Goal: Information Seeking & Learning: Learn about a topic

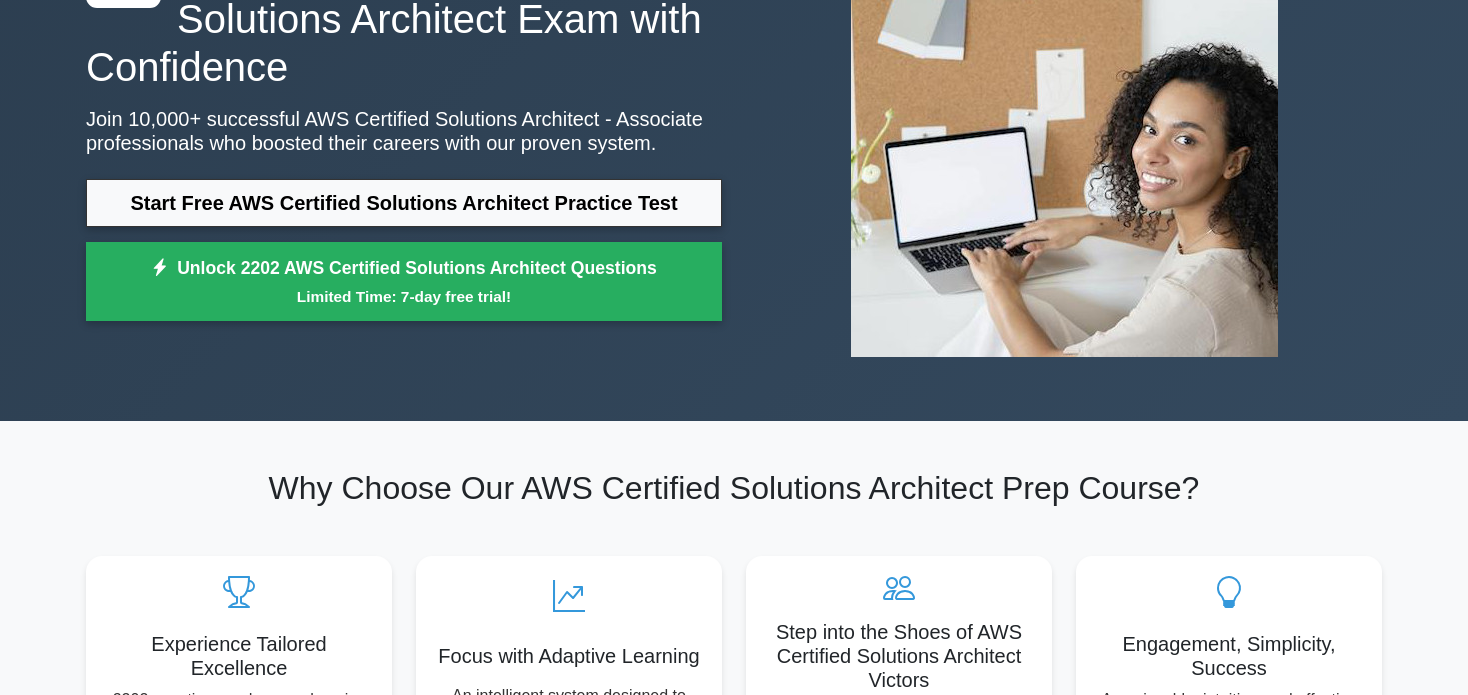
scroll to position [100, 0]
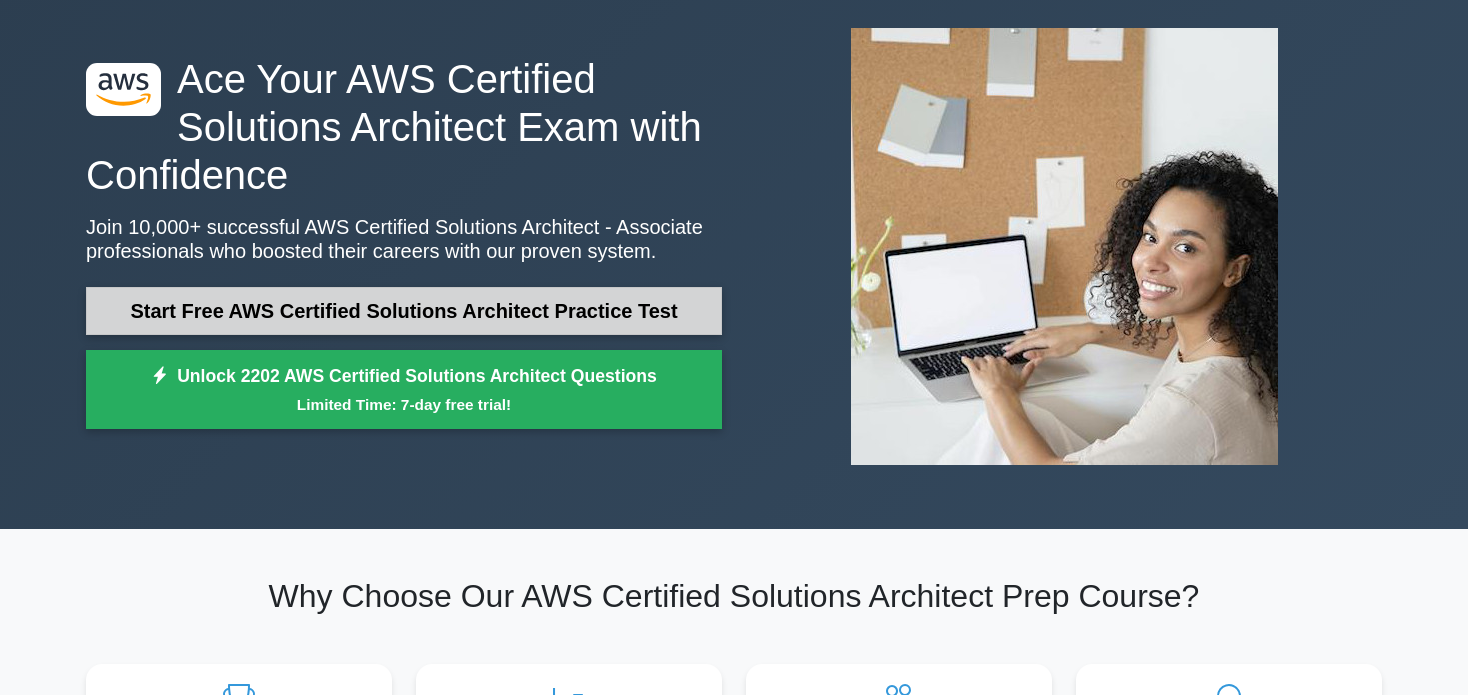
click at [467, 298] on link "Start Free AWS Certified Solutions Architect Practice Test" at bounding box center [404, 311] width 636 height 48
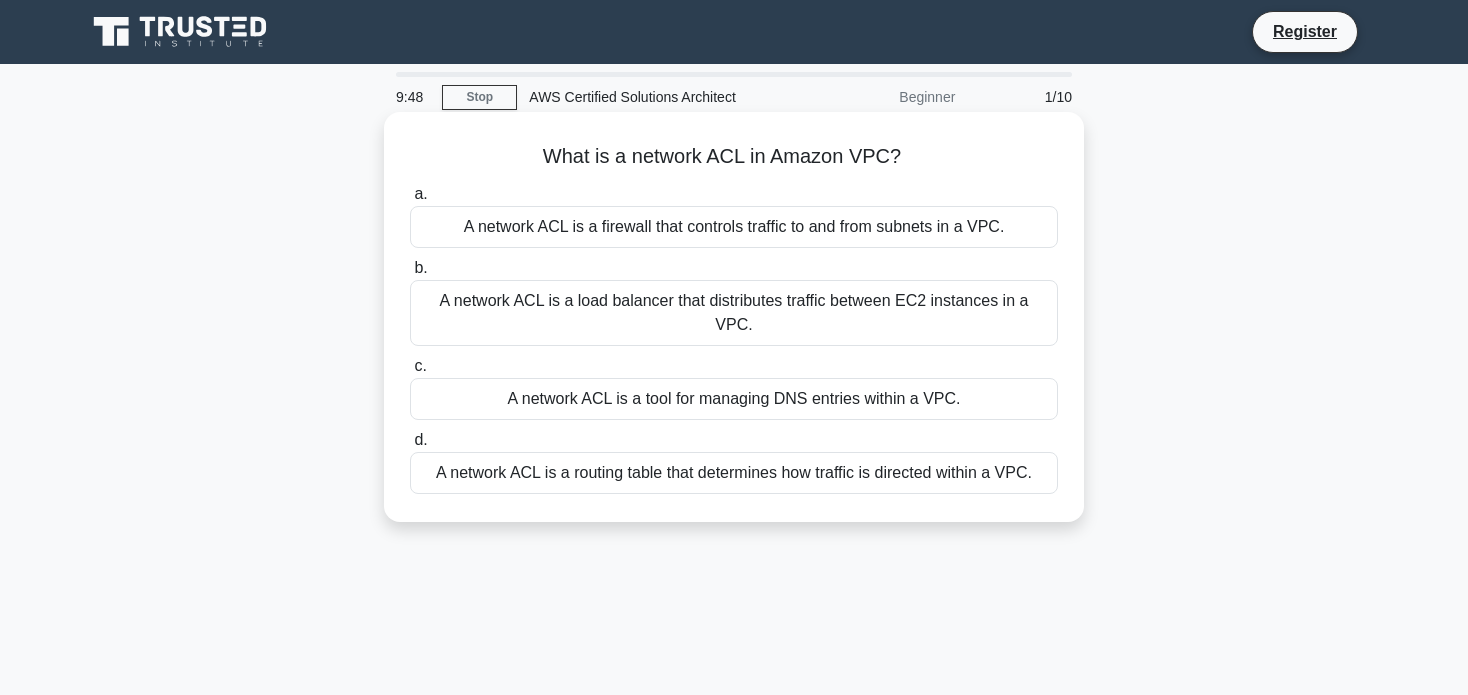
click at [811, 232] on div "A network ACL is a firewall that controls traffic to and from subnets in a VPC." at bounding box center [734, 227] width 648 height 42
click at [410, 201] on input "a. A network ACL is a firewall that controls traffic to and from subnets in a V…" at bounding box center [410, 194] width 0 height 13
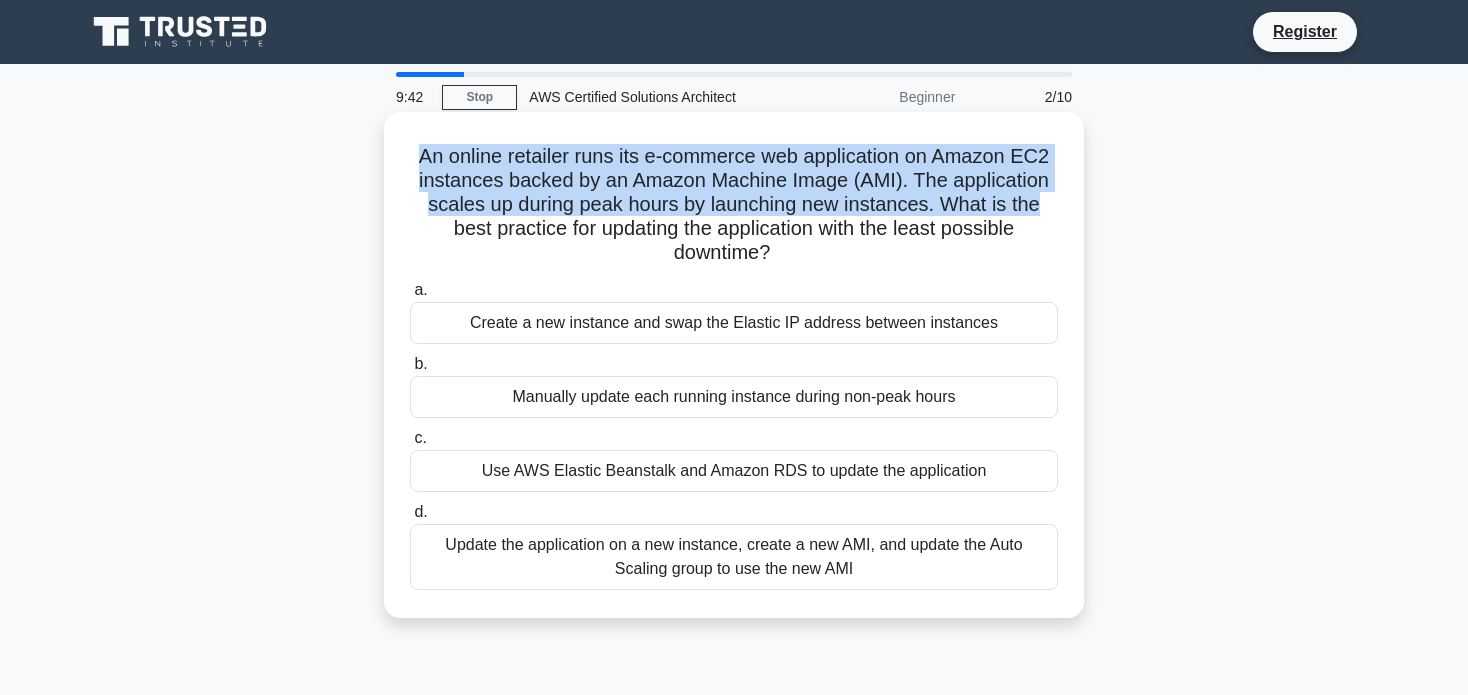
drag, startPoint x: 394, startPoint y: 153, endPoint x: 1043, endPoint y: 215, distance: 651.8
click at [1043, 215] on div "An online retailer runs its e-commerce web application on Amazon EC2 instances …" at bounding box center [734, 365] width 684 height 490
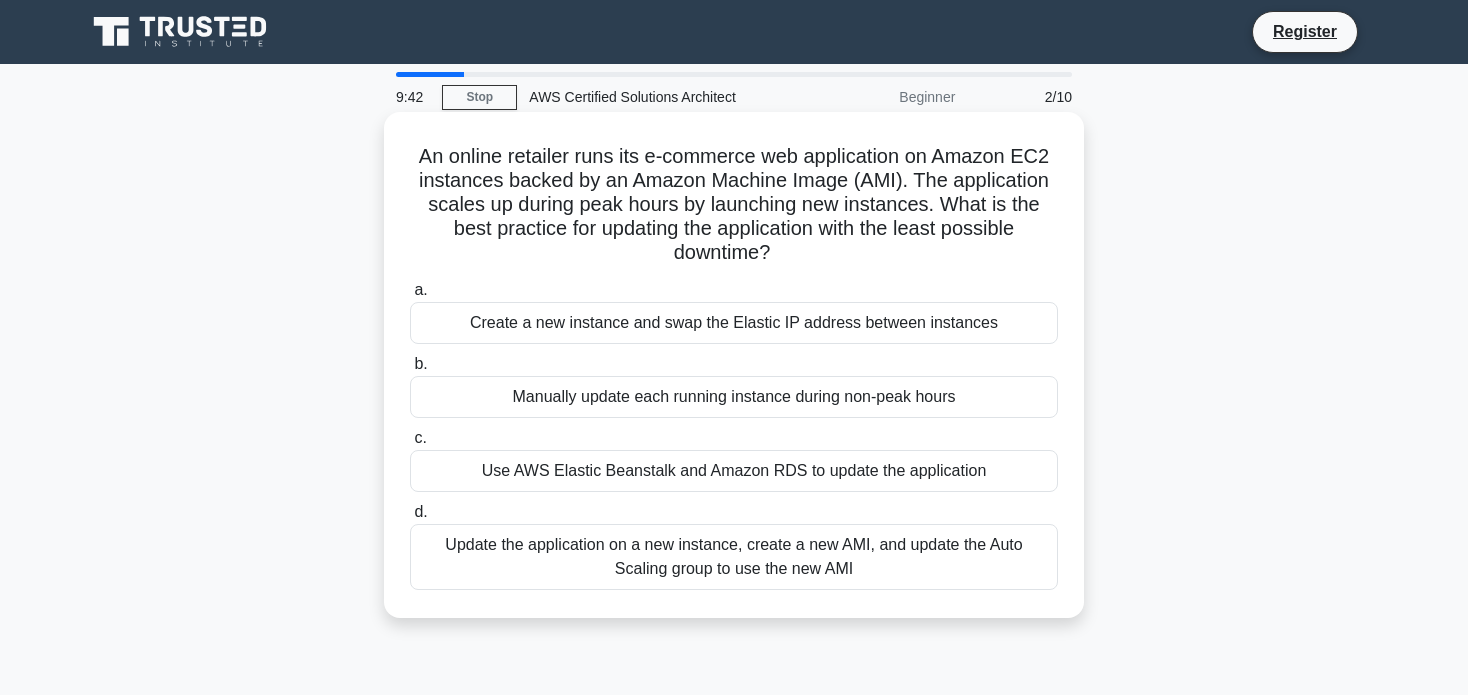
click at [1007, 244] on h5 "An online retailer runs its e-commerce web application on Amazon EC2 instances …" at bounding box center [734, 205] width 652 height 122
click at [984, 570] on div "Update the application on a new instance, create a new AMI, and update the Auto…" at bounding box center [734, 557] width 648 height 66
click at [410, 519] on input "d. Update the application on a new instance, create a new AMI, and update the A…" at bounding box center [410, 512] width 0 height 13
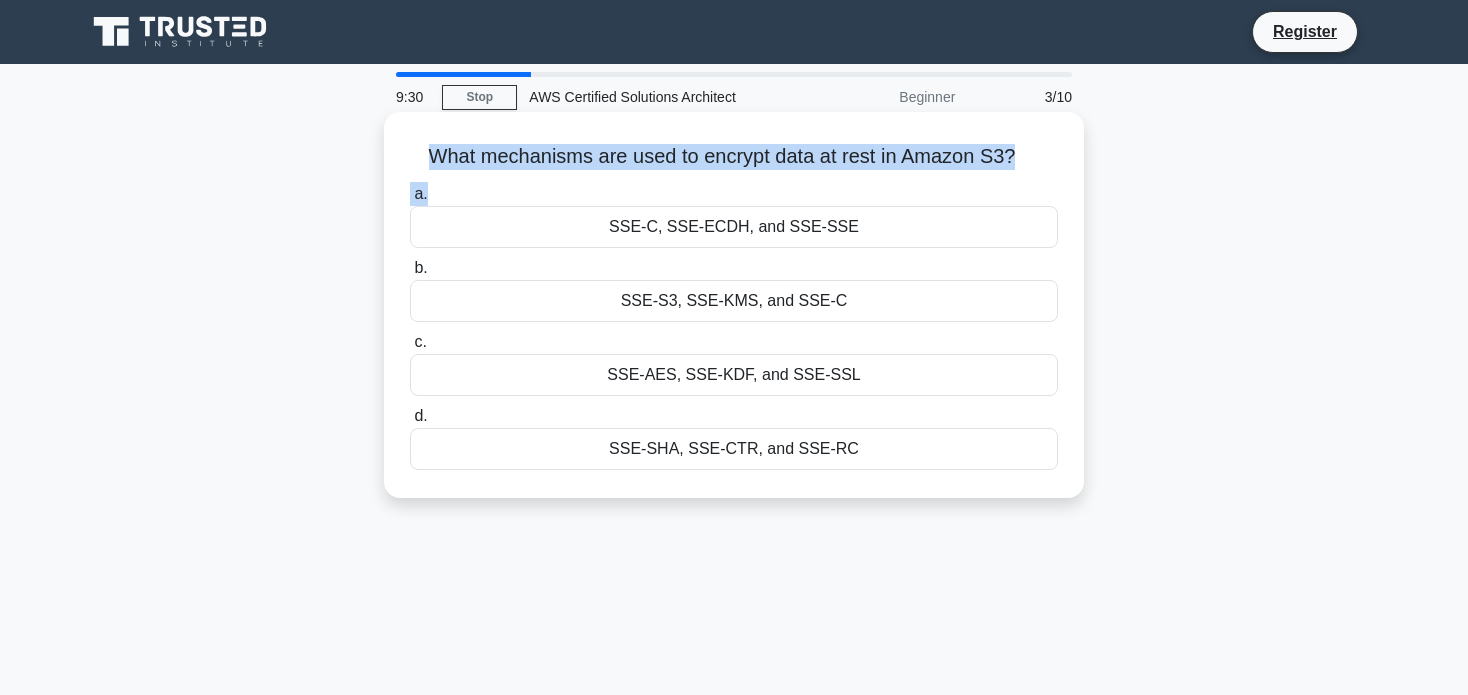
drag, startPoint x: 412, startPoint y: 148, endPoint x: 1027, endPoint y: 176, distance: 615.5
click at [1027, 176] on div "What mechanisms are used to encrypt data at rest in Amazon S3? .spinner_0XTQ{tr…" at bounding box center [734, 305] width 684 height 370
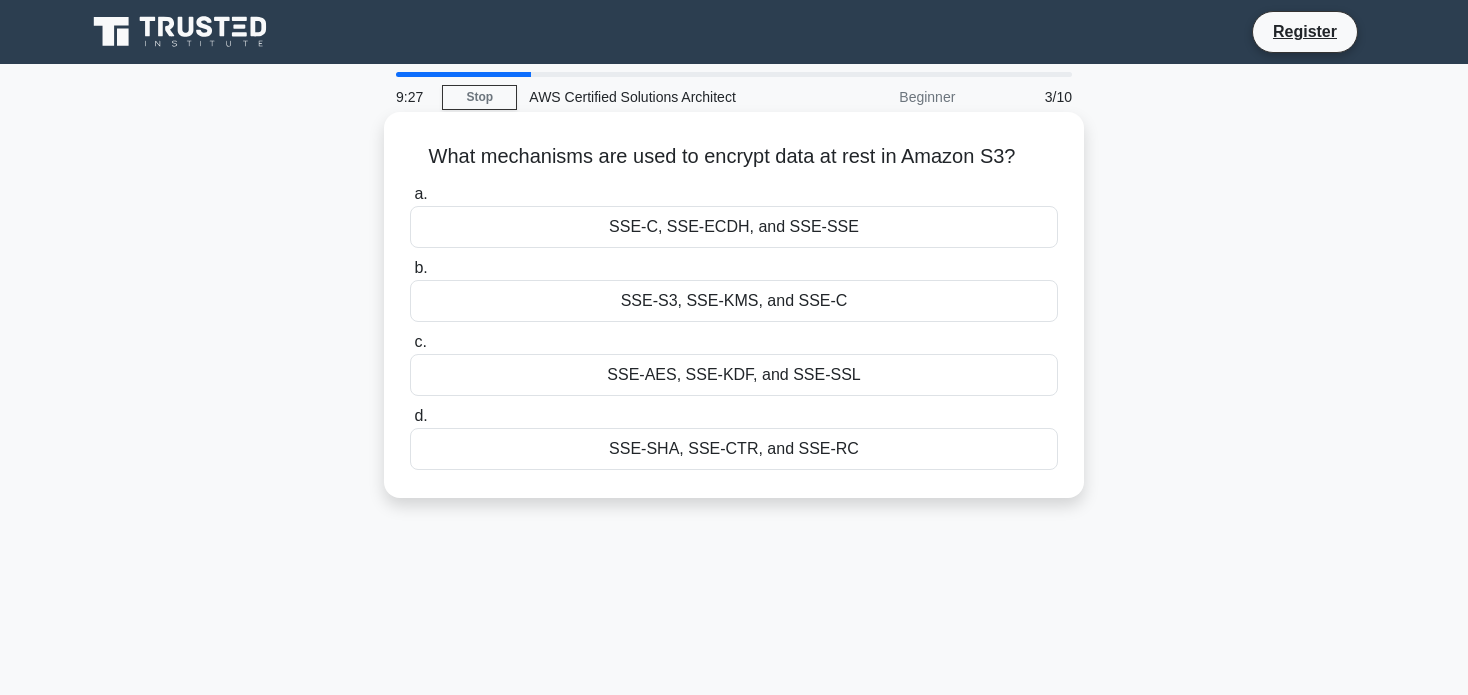
click at [919, 239] on div "SSE-C, SSE-ECDH, and SSE-SSE" at bounding box center [734, 227] width 648 height 42
click at [410, 201] on input "a. SSE-C, SSE-ECDH, and SSE-SSE" at bounding box center [410, 194] width 0 height 13
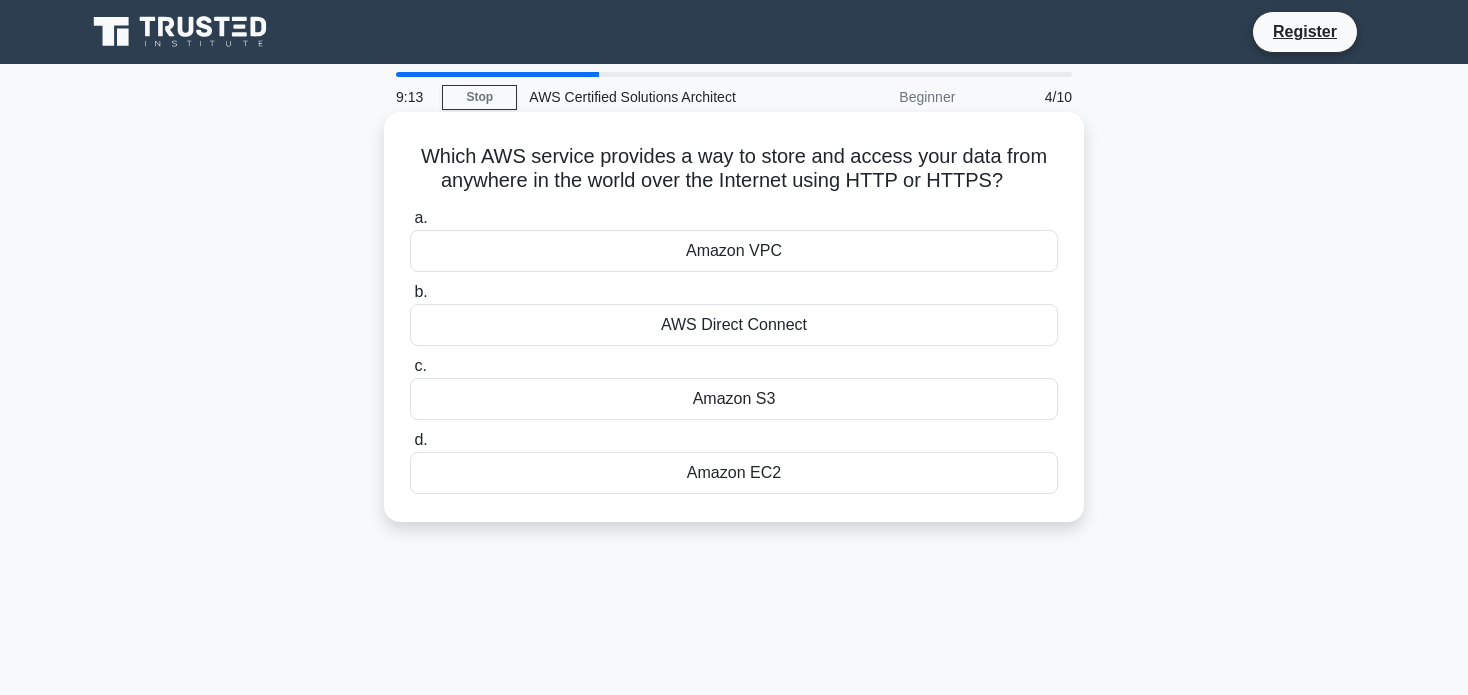
click at [817, 254] on div "Amazon VPC" at bounding box center [734, 251] width 648 height 42
click at [410, 225] on input "a. Amazon VPC" at bounding box center [410, 218] width 0 height 13
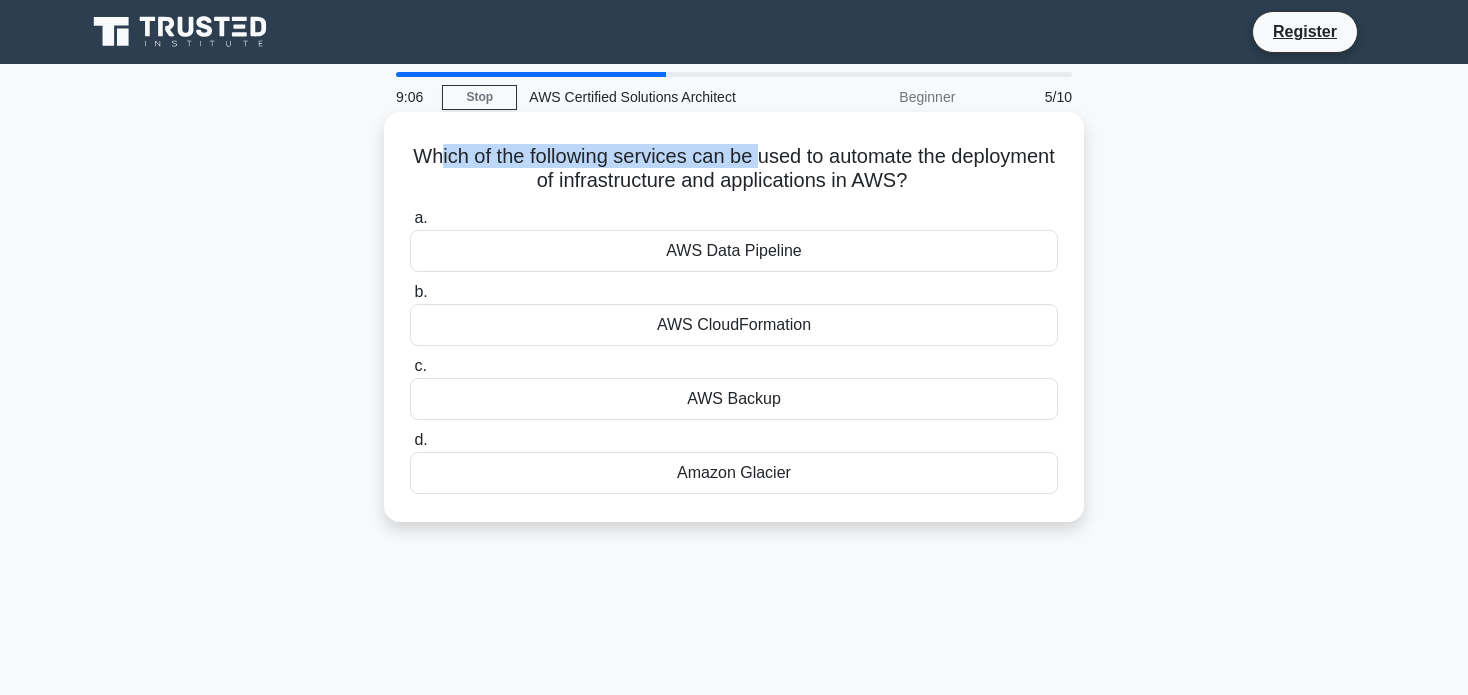
drag, startPoint x: 486, startPoint y: 152, endPoint x: 849, endPoint y: 163, distance: 363.1
click at [849, 163] on h5 "Which of the following services can be used to automate the deployment of infra…" at bounding box center [734, 169] width 652 height 50
drag, startPoint x: 1011, startPoint y: 167, endPoint x: 1035, endPoint y: 169, distance: 24.1
click at [1035, 169] on h5 "Which of the following services can be used to automate the deployment of infra…" at bounding box center [734, 169] width 652 height 50
click at [976, 202] on div "Which of the following services can be used to automate the deployment of infra…" at bounding box center [734, 317] width 684 height 394
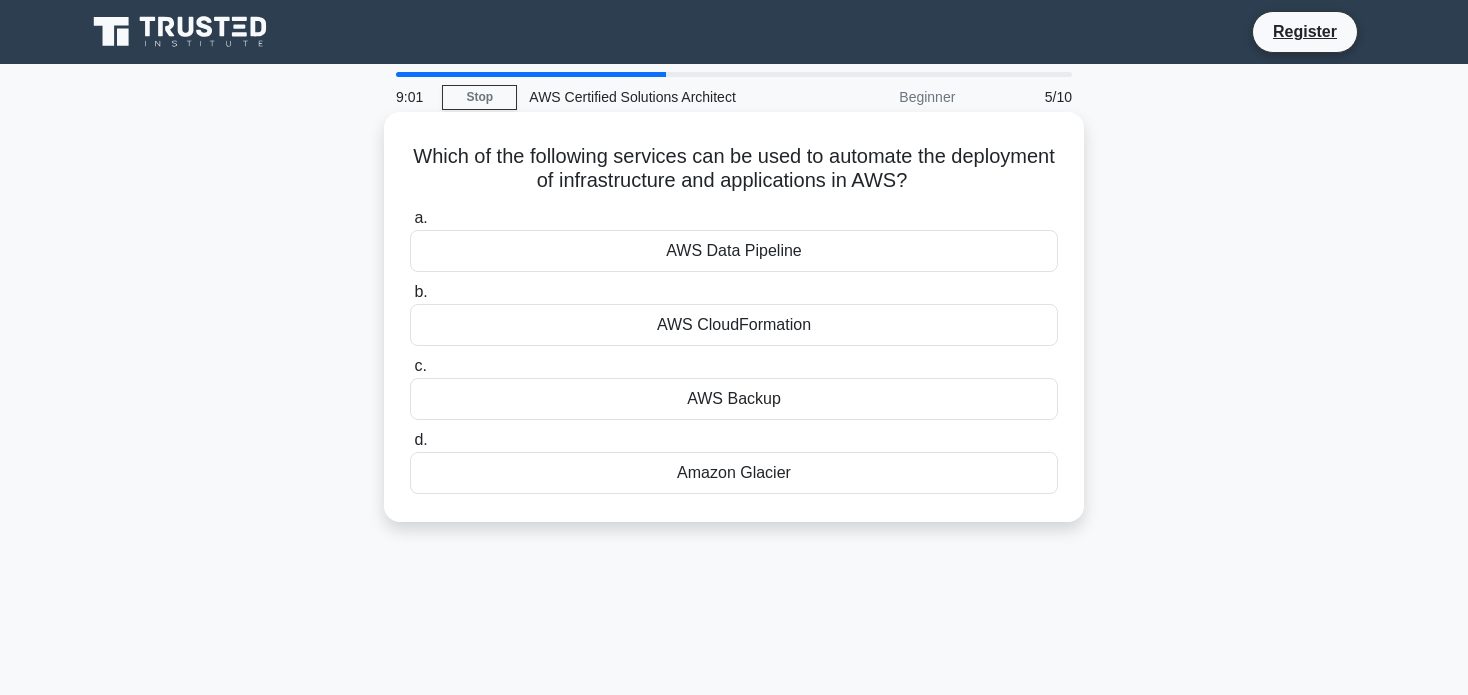
click at [872, 327] on div "AWS CloudFormation" at bounding box center [734, 325] width 648 height 42
click at [410, 299] on input "b. AWS CloudFormation" at bounding box center [410, 292] width 0 height 13
drag, startPoint x: 403, startPoint y: 136, endPoint x: 1051, endPoint y: 192, distance: 650.3
click at [1051, 192] on div "Which AWS service can be used to host and manage a fully-featured MySQL-compati…" at bounding box center [734, 317] width 684 height 394
click at [1051, 192] on h5 "Which AWS service can be used to host and manage a fully-featured MySQL-compati…" at bounding box center [734, 169] width 652 height 50
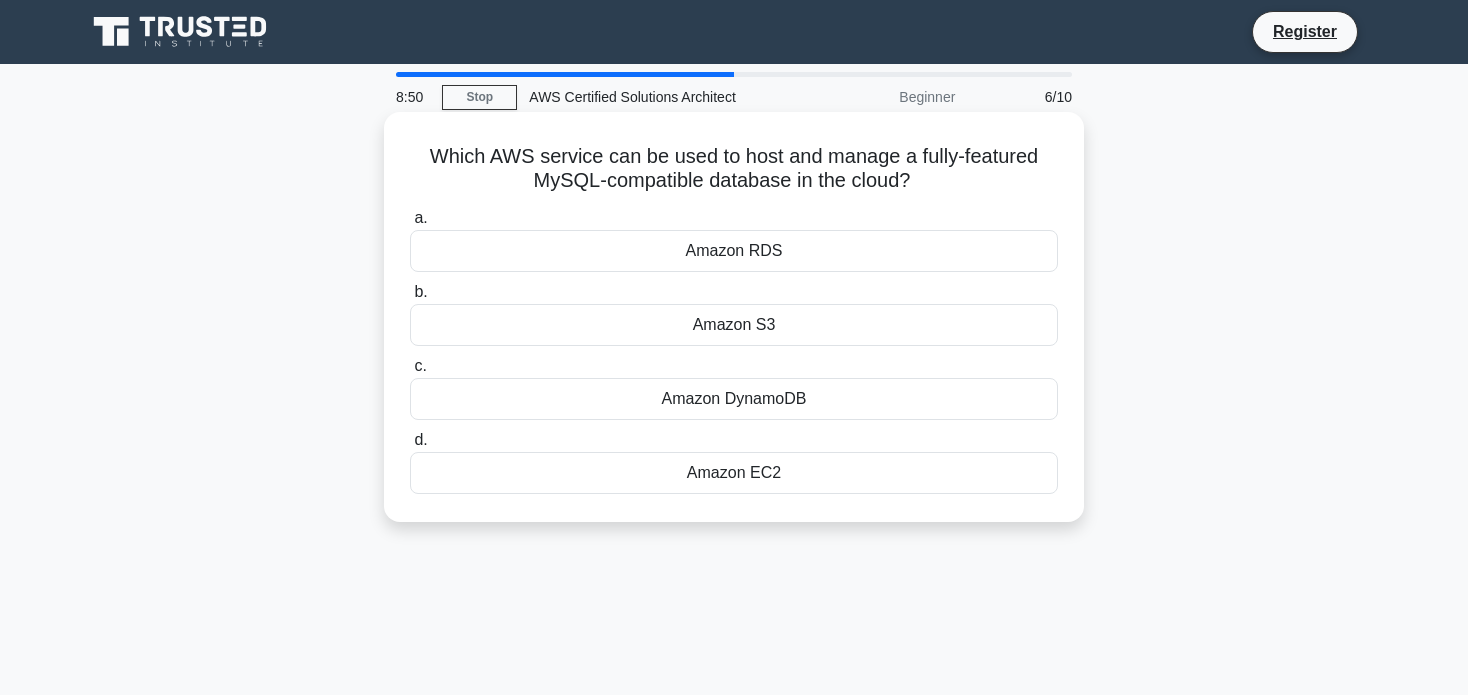
click at [814, 254] on div "Amazon RDS" at bounding box center [734, 251] width 648 height 42
click at [410, 225] on input "a. Amazon RDS" at bounding box center [410, 218] width 0 height 13
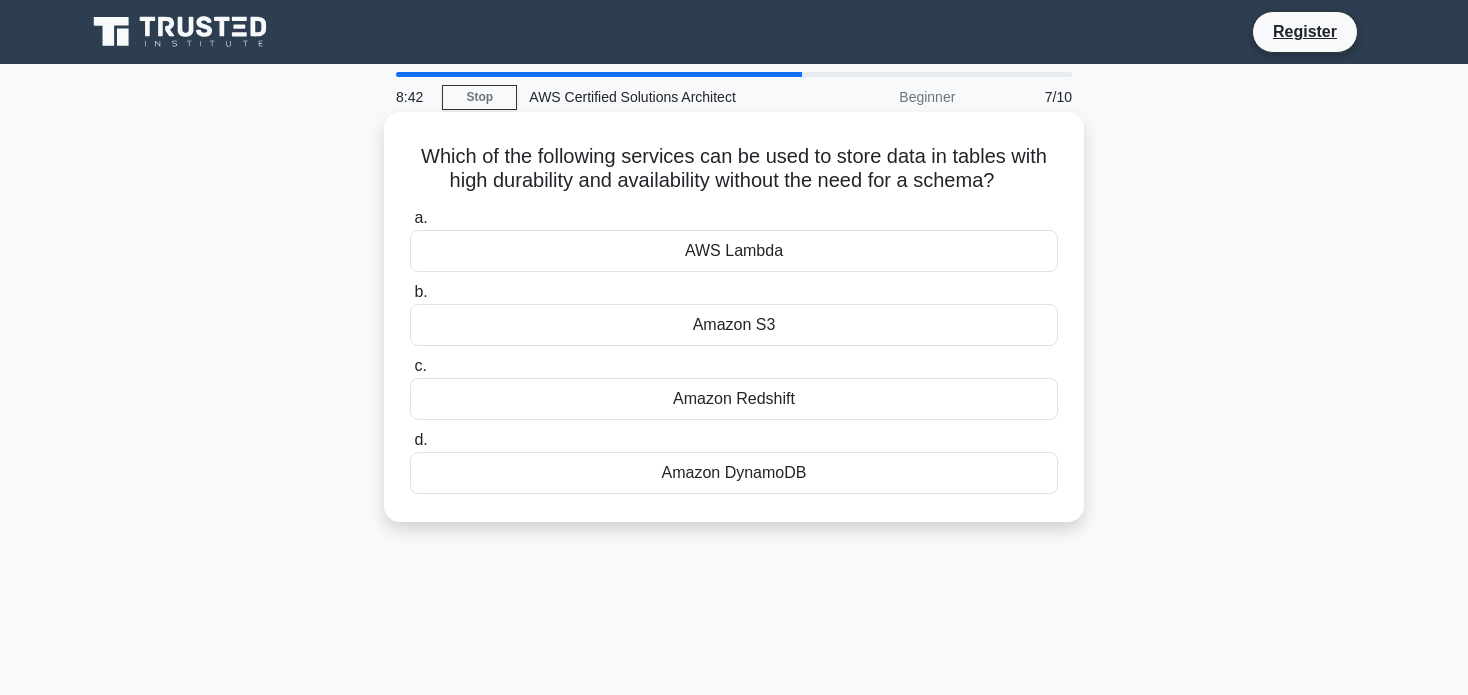
click at [817, 334] on div "Amazon S3" at bounding box center [734, 325] width 648 height 42
click at [410, 299] on input "b. Amazon S3" at bounding box center [410, 292] width 0 height 13
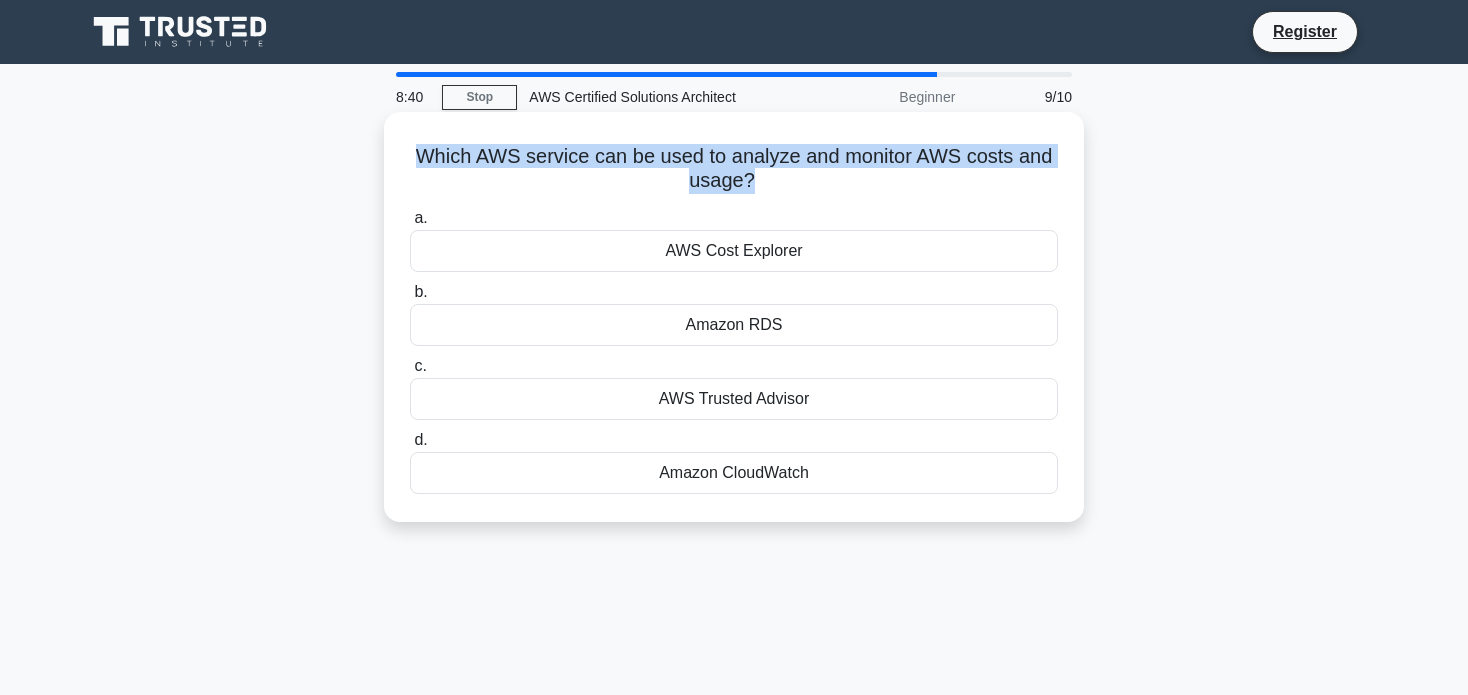
drag, startPoint x: 392, startPoint y: 158, endPoint x: 879, endPoint y: 169, distance: 487.0
click at [879, 169] on div "Which AWS service can be used to analyze and monitor AWS costs and usage? .spin…" at bounding box center [734, 317] width 700 height 410
click at [1034, 196] on div "Which AWS service can be used to analyze and monitor AWS costs and usage? .spin…" at bounding box center [734, 317] width 684 height 394
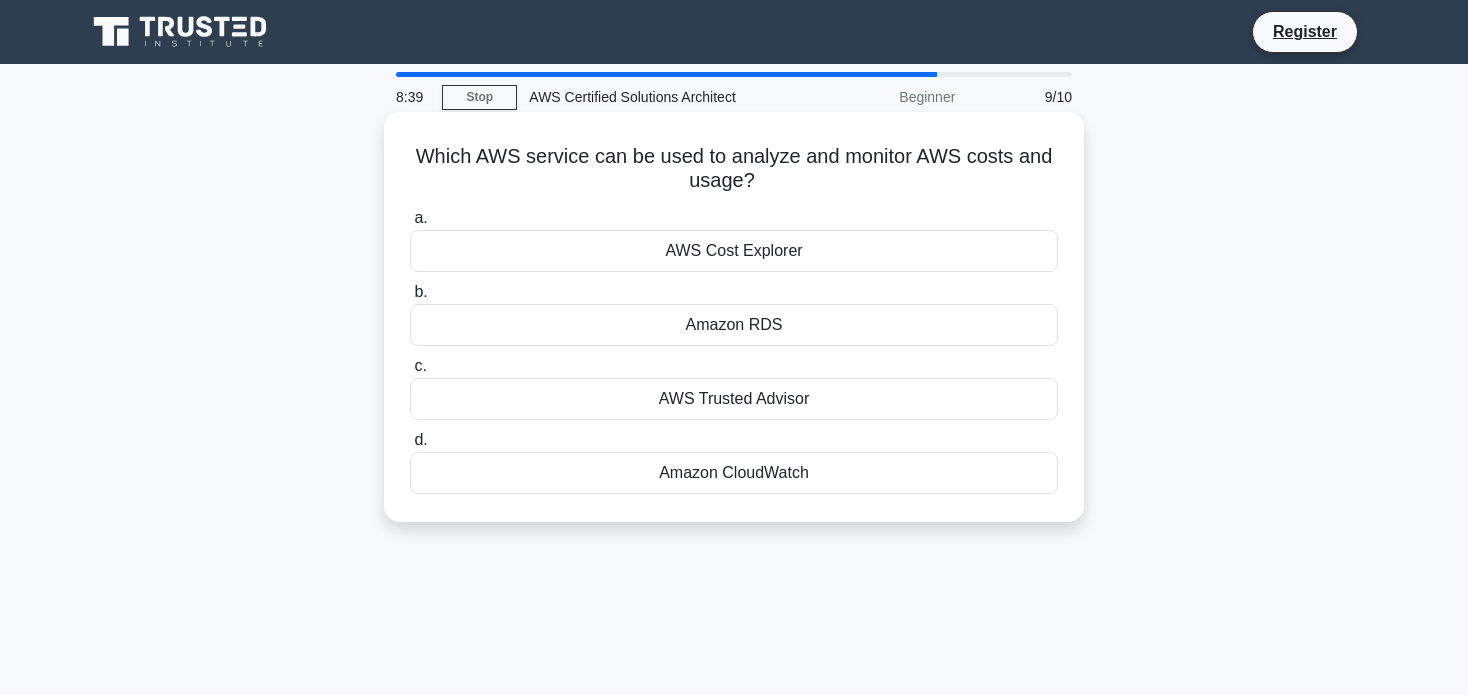
click at [1034, 196] on div "Which AWS service can be used to analyze and monitor AWS costs and usage? .spin…" at bounding box center [734, 317] width 684 height 394
click at [893, 260] on div "AWS Cost Explorer" at bounding box center [734, 251] width 648 height 42
click at [410, 225] on input "a. AWS Cost Explorer" at bounding box center [410, 218] width 0 height 13
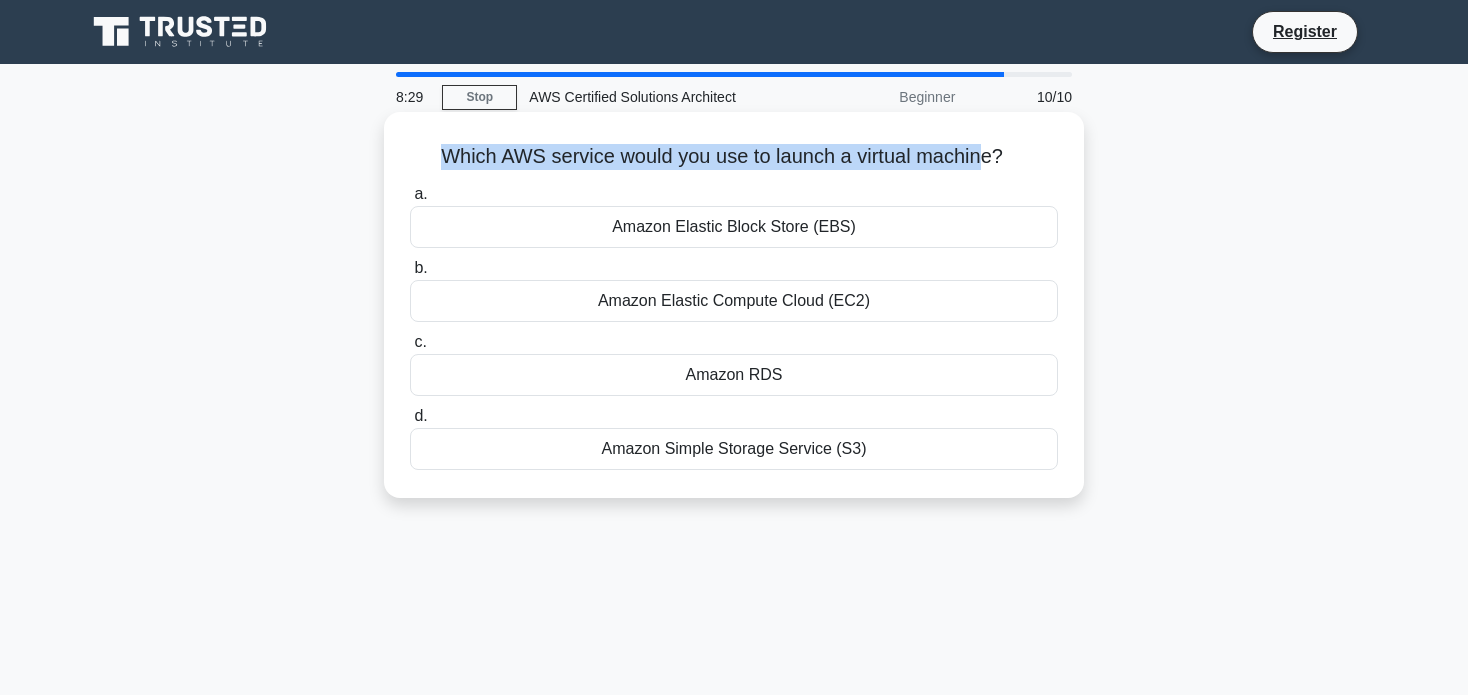
drag, startPoint x: 392, startPoint y: 143, endPoint x: 990, endPoint y: 162, distance: 598.2
click at [990, 162] on div "Which AWS service would you use to launch a virtual machine? .spinner_0XTQ{tran…" at bounding box center [734, 305] width 684 height 370
click at [990, 162] on h5 "Which AWS service would you use to launch a virtual machine? .spinner_0XTQ{tran…" at bounding box center [734, 157] width 652 height 26
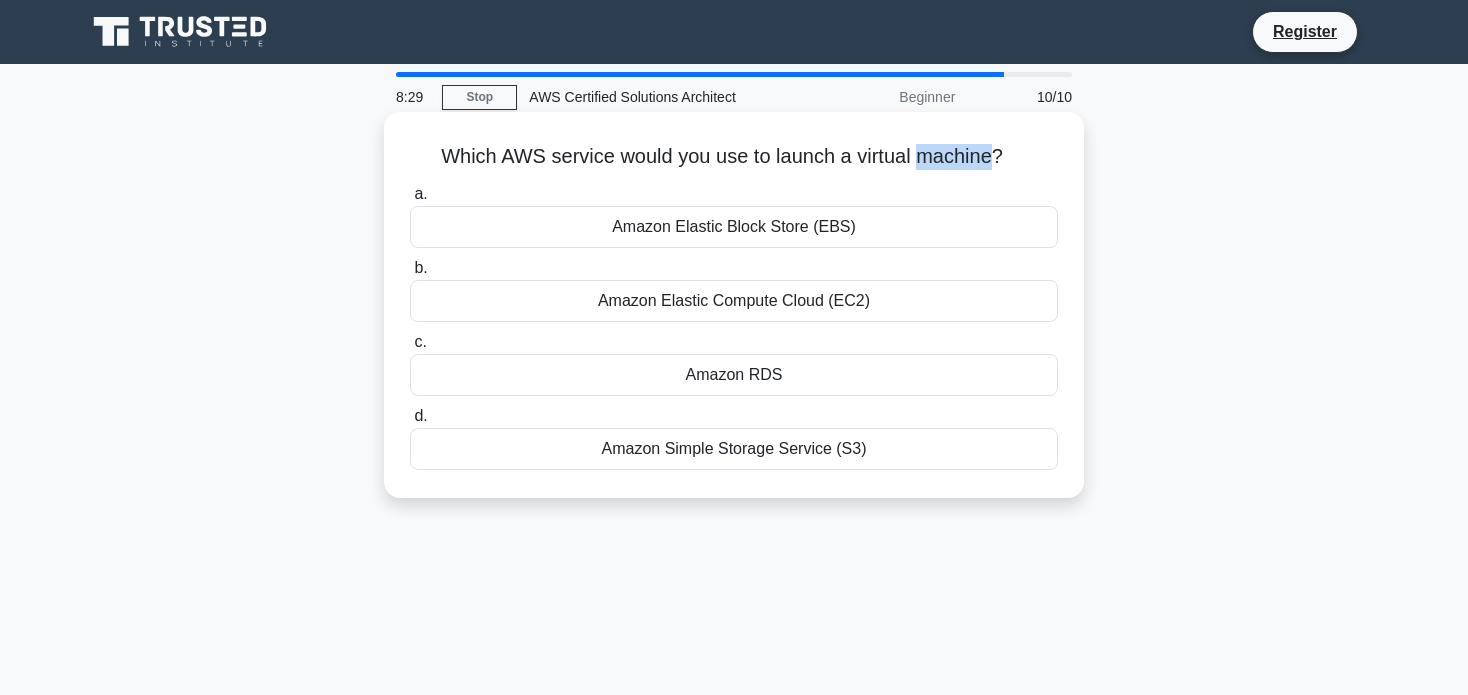
click at [990, 162] on h5 "Which AWS service would you use to launch a virtual machine? .spinner_0XTQ{tran…" at bounding box center [734, 157] width 652 height 26
click at [1044, 180] on div "a. Amazon Elastic Block Store (EBS) b. Amazon Elastic Compute Cloud (EC2) c. d." at bounding box center [734, 326] width 672 height 296
click at [799, 306] on div "Amazon Elastic Compute Cloud (EC2)" at bounding box center [734, 301] width 648 height 42
click at [410, 275] on input "b. Amazon Elastic Compute Cloud (EC2)" at bounding box center [410, 268] width 0 height 13
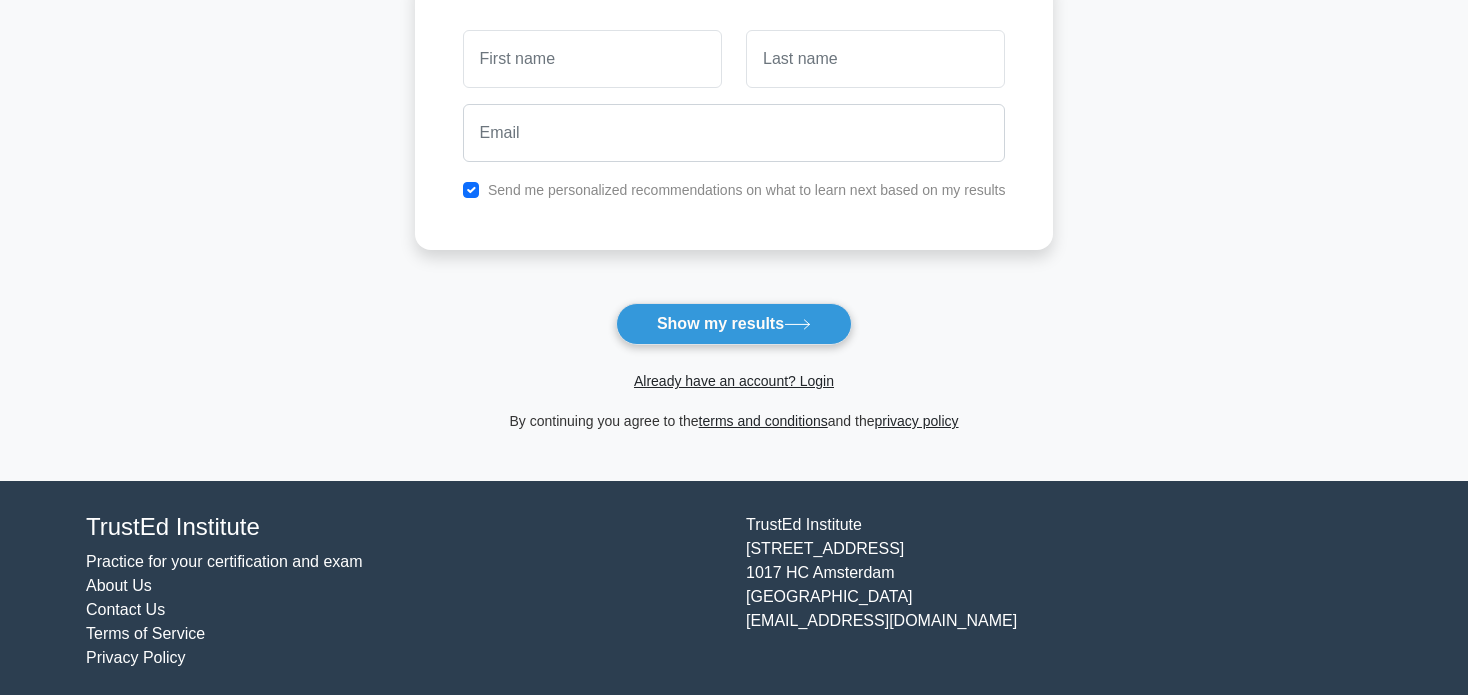
scroll to position [308, 0]
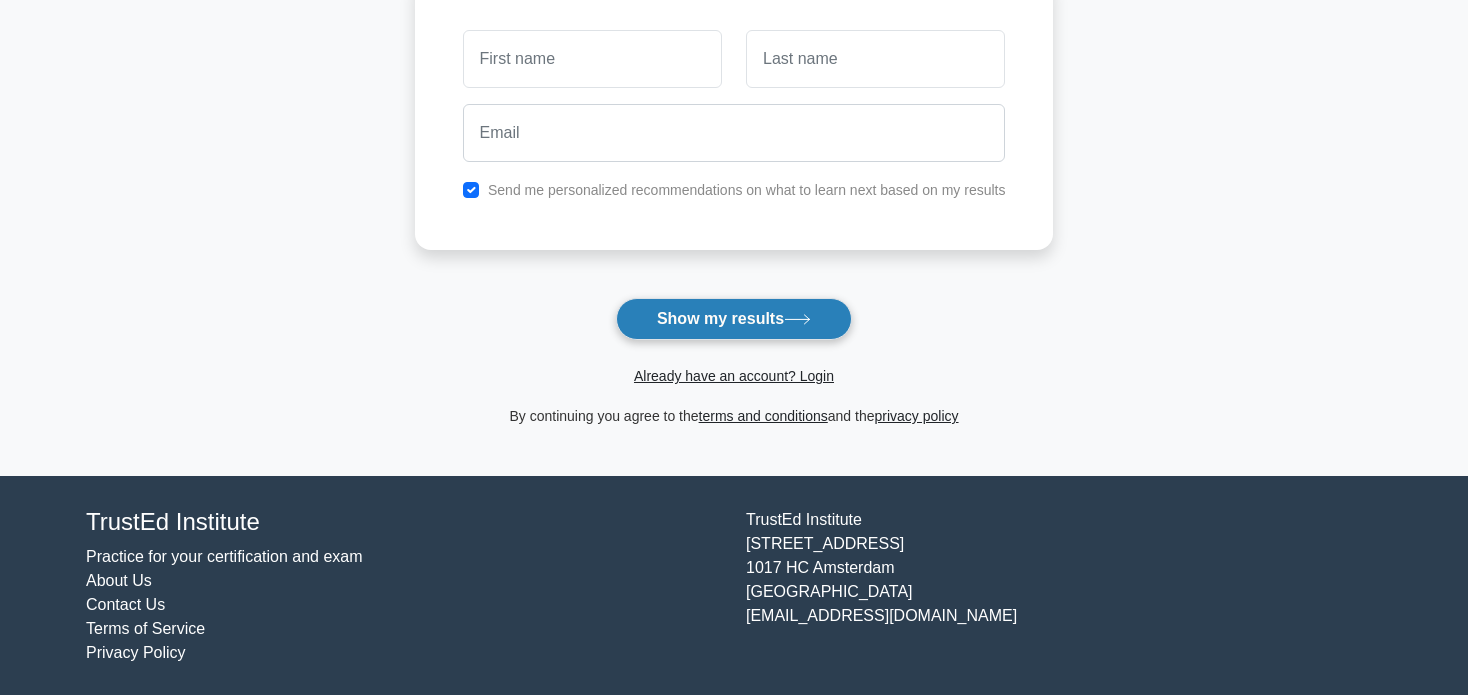
click at [797, 331] on button "Show my results" at bounding box center [734, 319] width 236 height 42
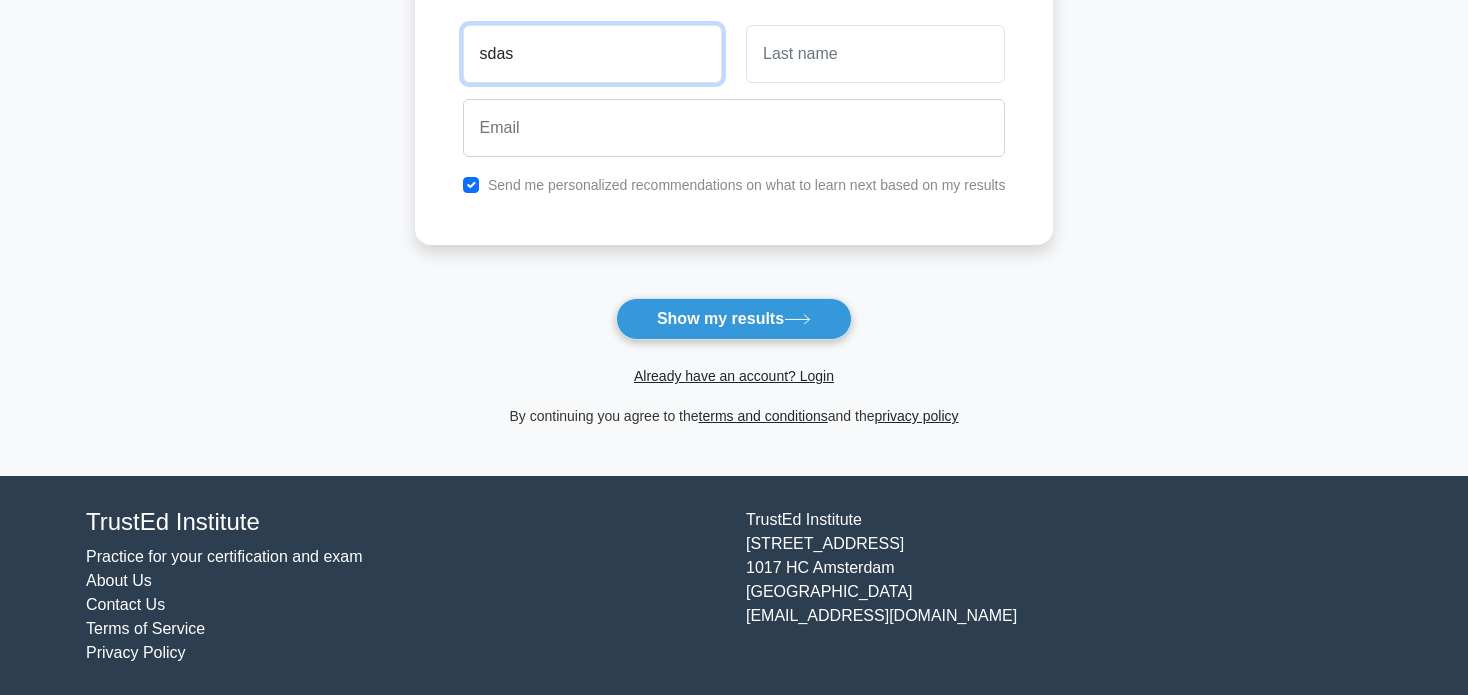
type input "sdas"
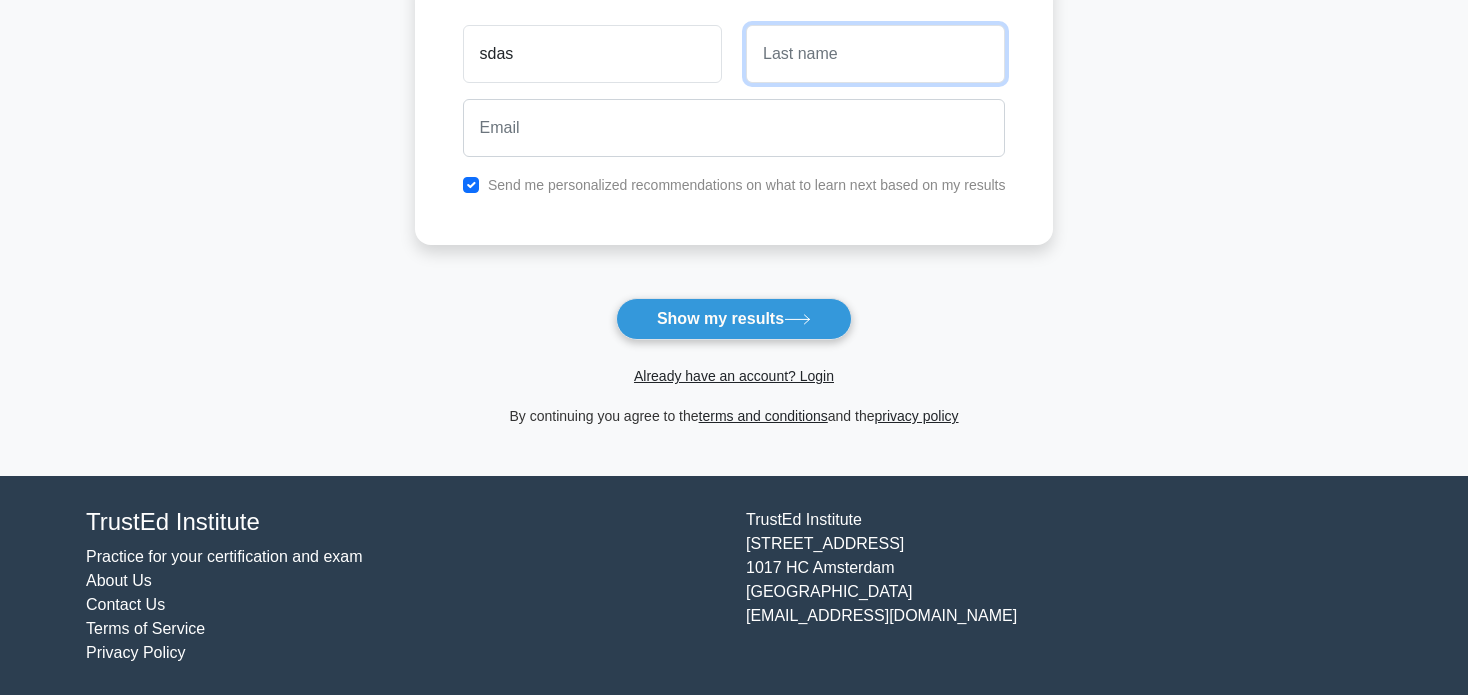
click at [789, 48] on input "text" at bounding box center [875, 54] width 259 height 58
type input "sadasd"
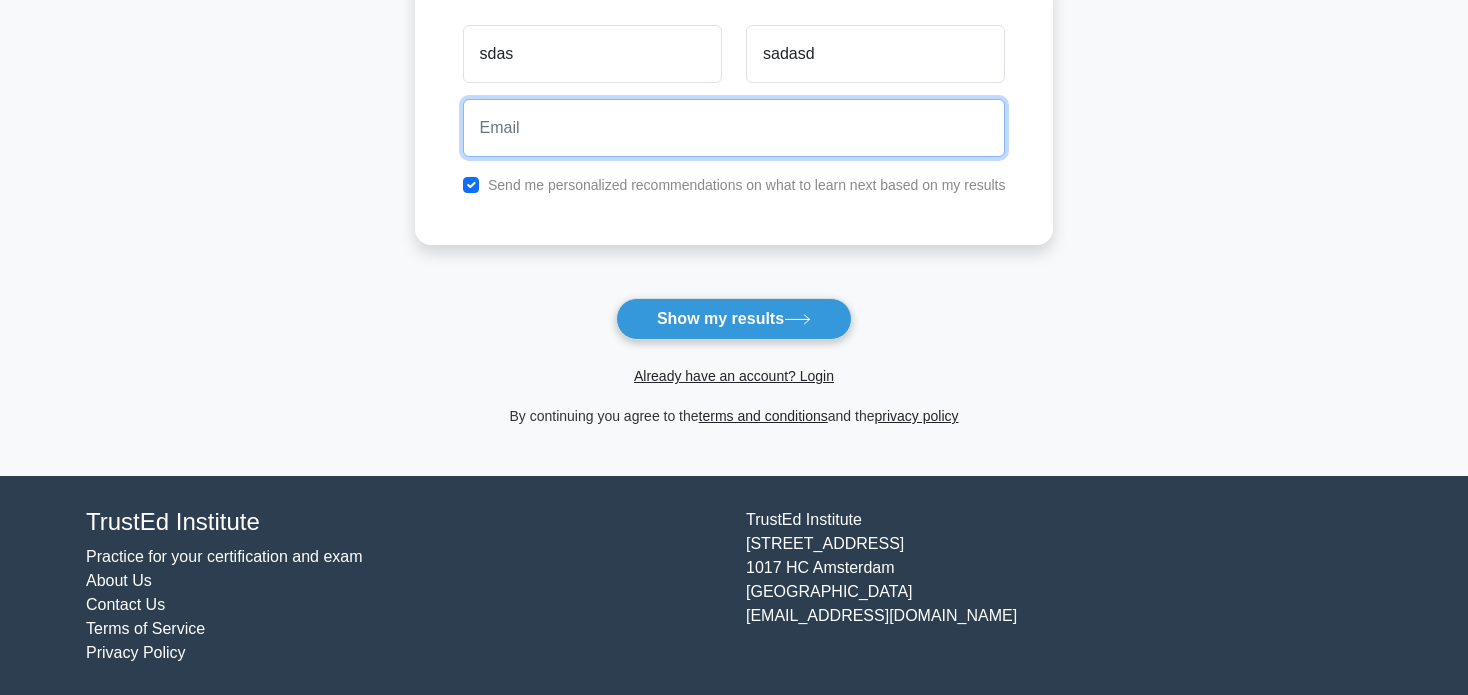
click at [770, 143] on input "email" at bounding box center [734, 128] width 543 height 58
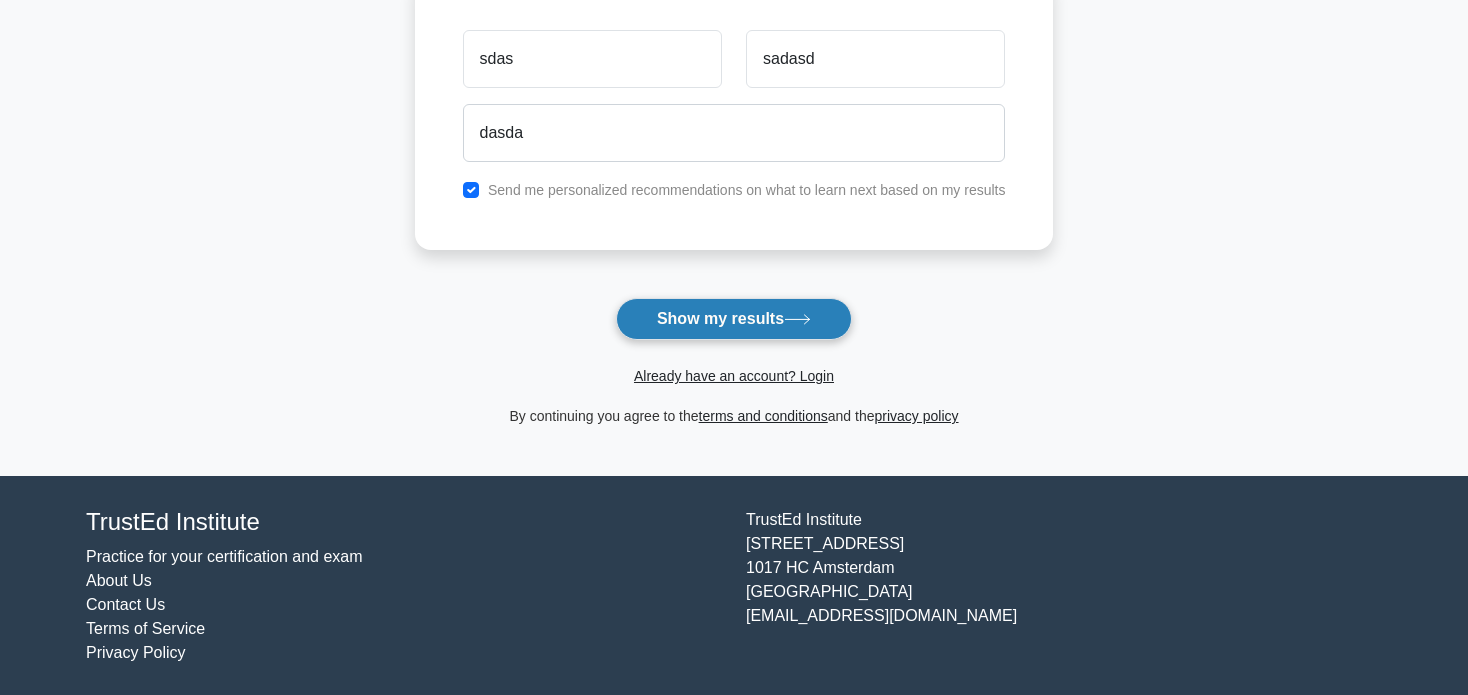
click at [775, 319] on button "Show my results" at bounding box center [734, 319] width 236 height 42
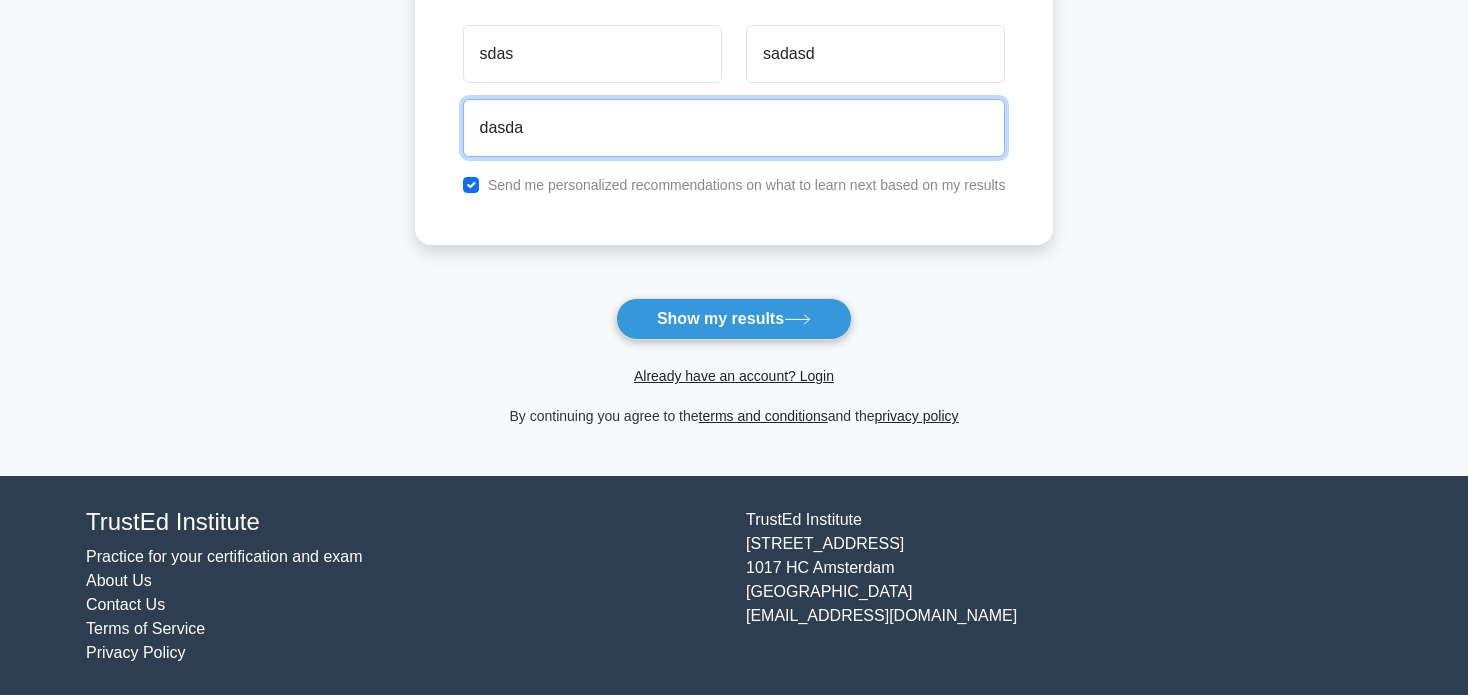
click at [716, 147] on input "dasda" at bounding box center [734, 128] width 543 height 58
click at [708, 141] on input "dasda" at bounding box center [734, 128] width 543 height 58
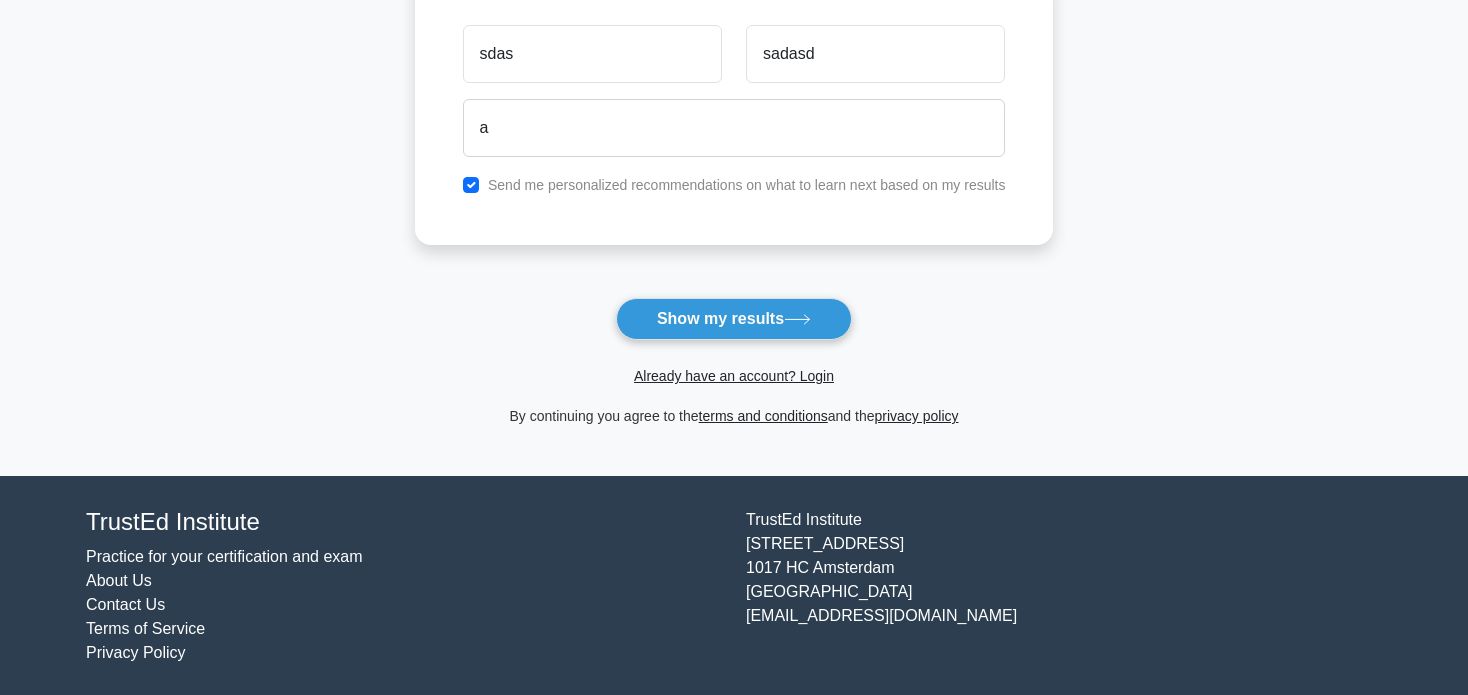
click at [903, 205] on div "sdas sadasd a Send me personalized recommendations on what to learn next based …" at bounding box center [734, 107] width 639 height 276
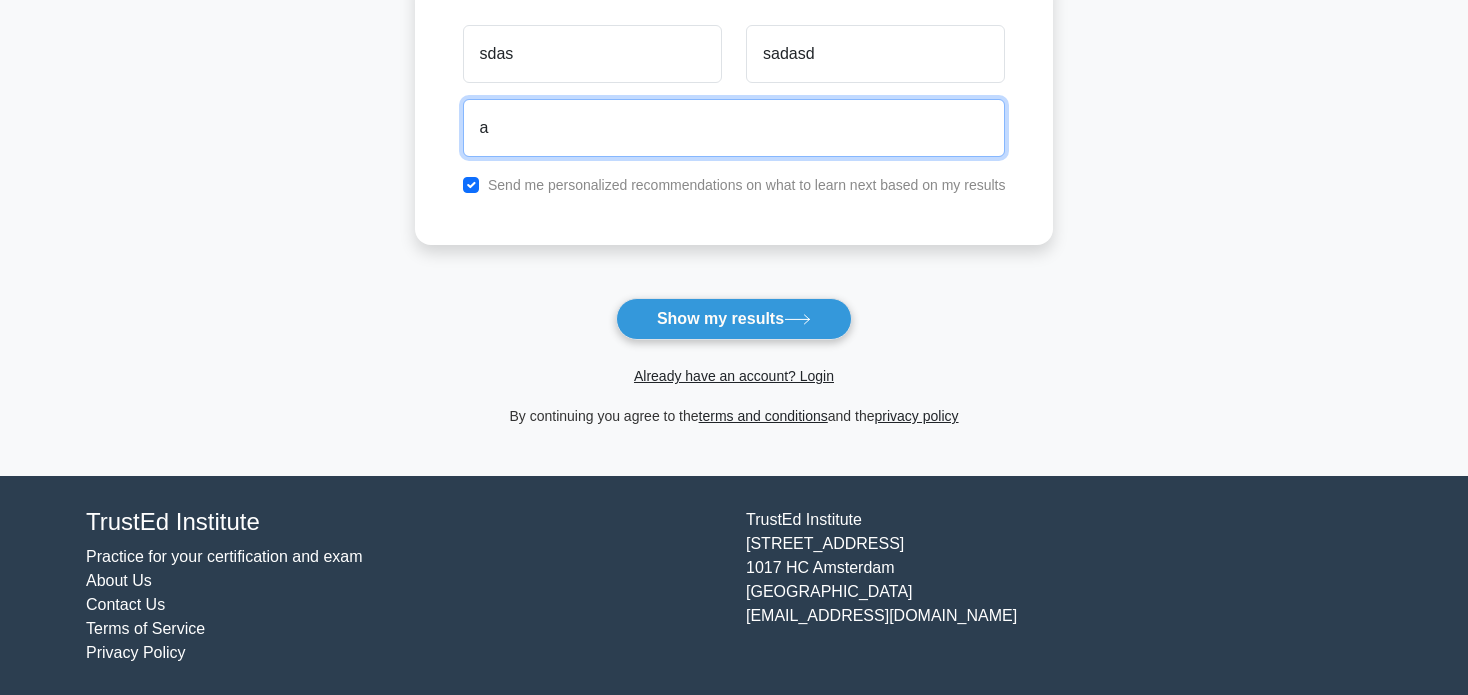
click at [729, 124] on input "a" at bounding box center [734, 128] width 543 height 58
type input "ahmedtaherm123@gmail.com"
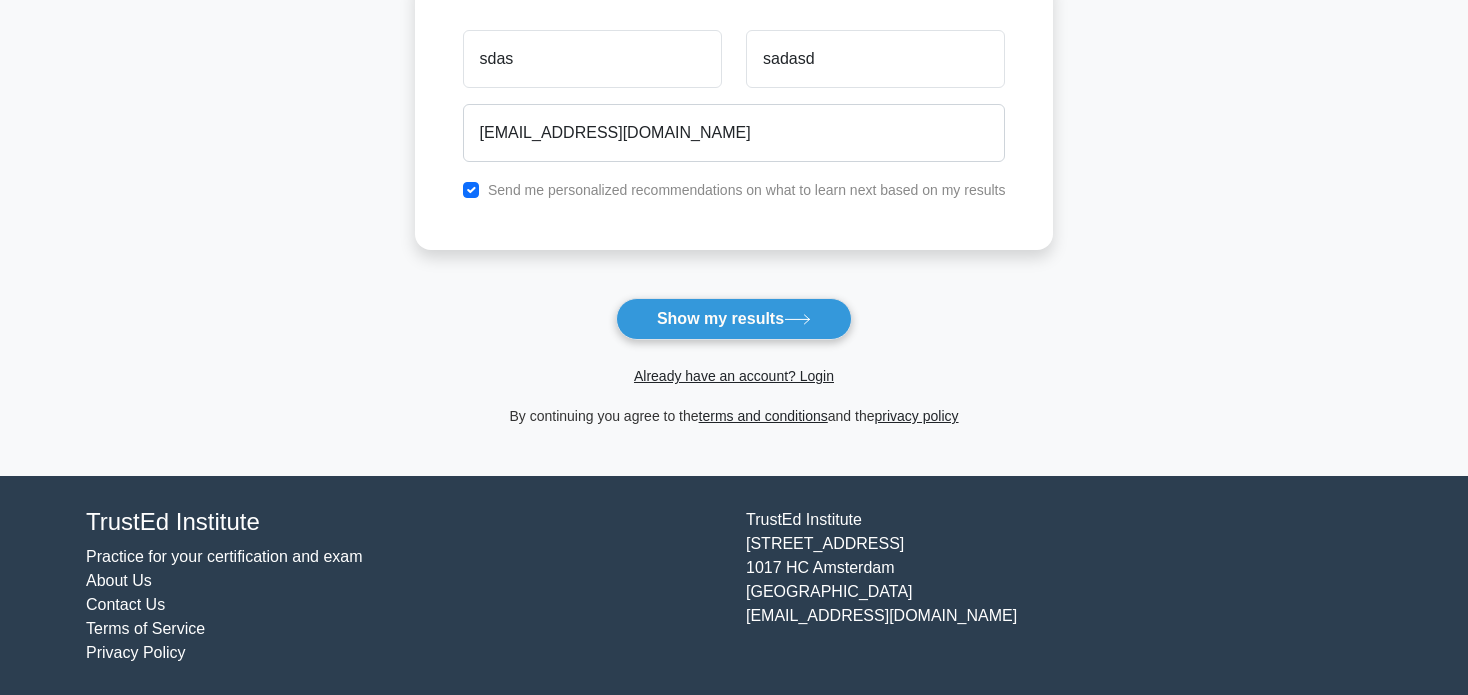
click at [775, 352] on div "Already have an account? Login" at bounding box center [734, 364] width 639 height 48
click at [776, 334] on button "Show my results" at bounding box center [734, 319] width 236 height 42
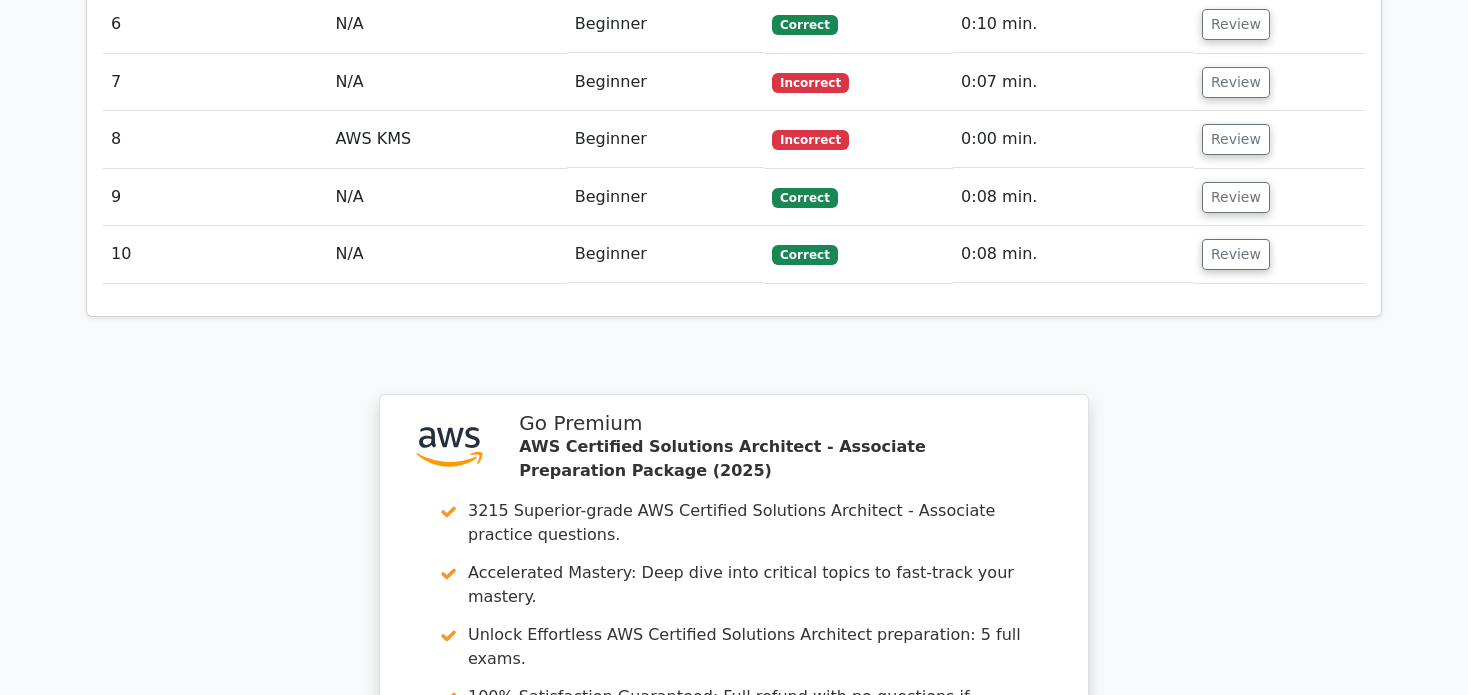
scroll to position [2500, 0]
